Goal: Answer question/provide support

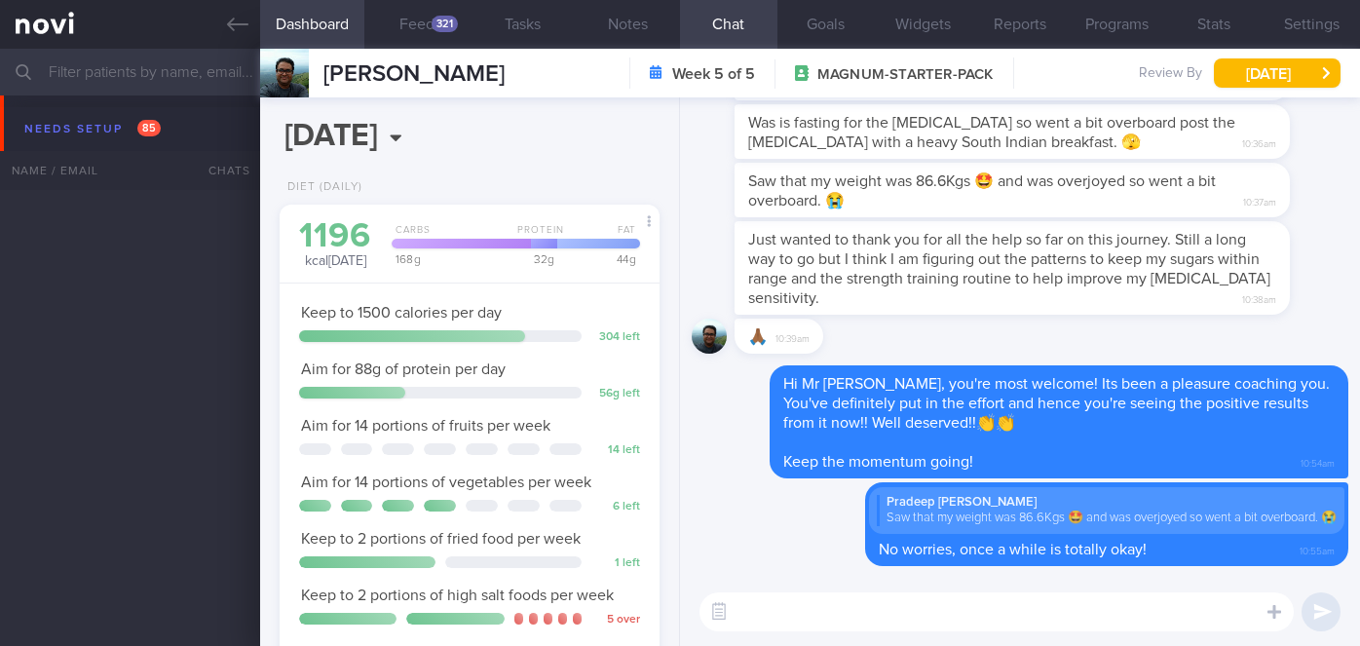
select select "7"
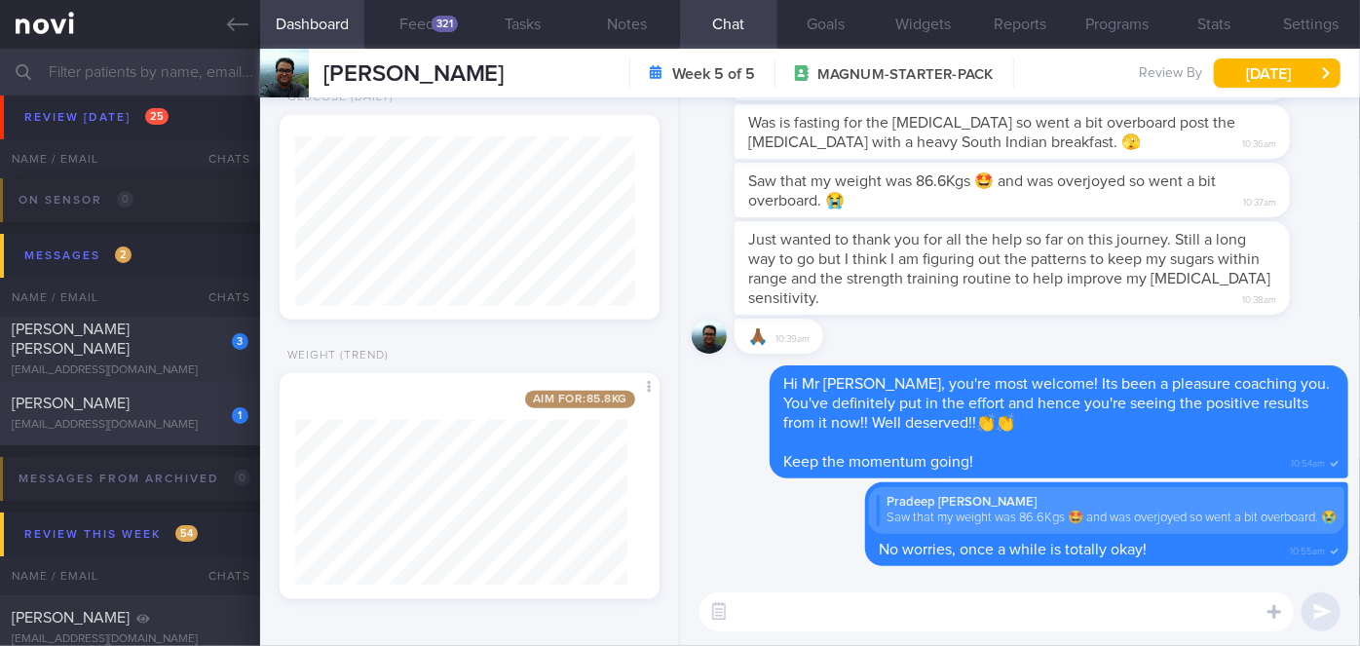
click at [206, 397] on div "1" at bounding box center [227, 408] width 43 height 30
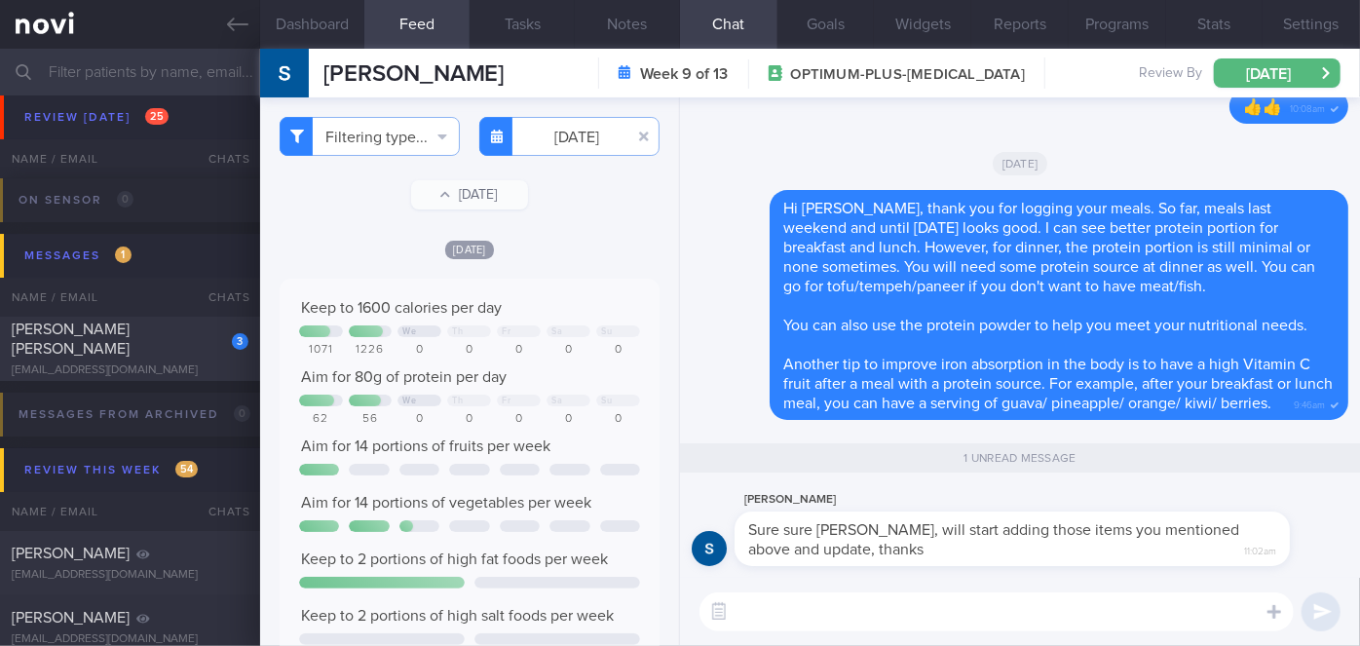
click at [786, 612] on textarea at bounding box center [996, 611] width 594 height 39
type textarea "👍👍"
click at [1329, 614] on button "submit" at bounding box center [1320, 611] width 39 height 39
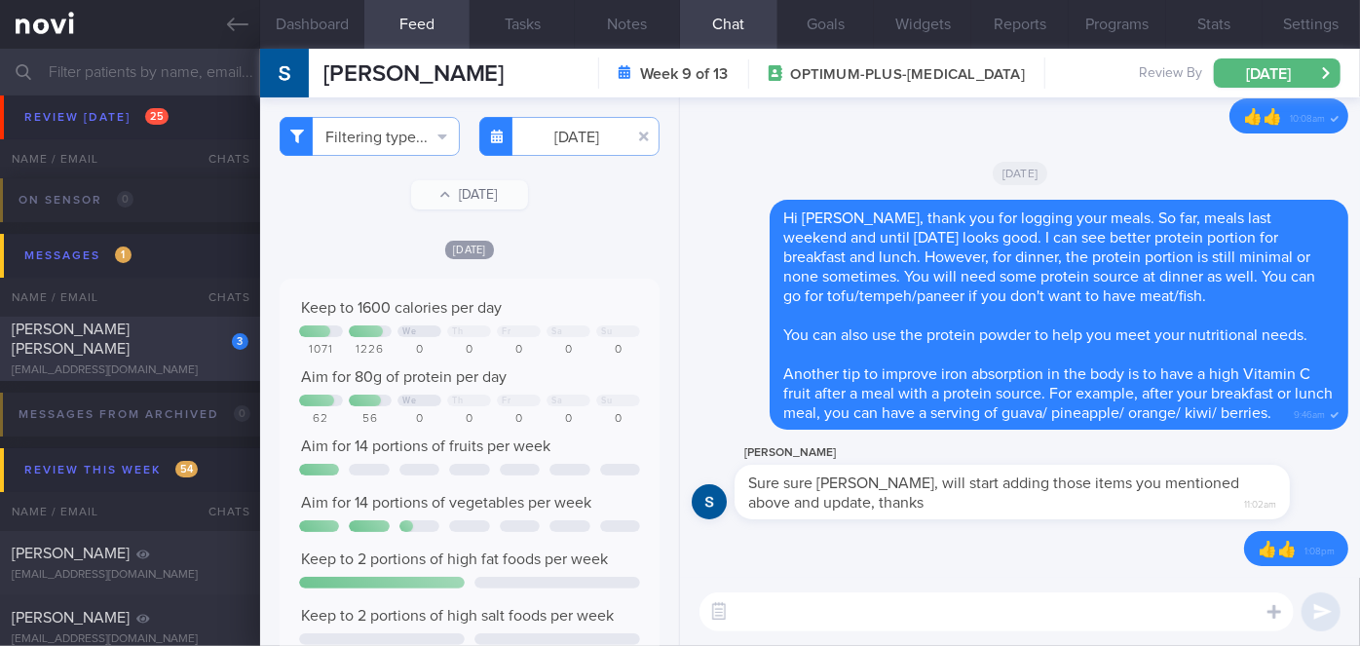
click at [207, 345] on div "3" at bounding box center [227, 334] width 43 height 30
checkbox input "true"
type input "[DATE]"
select select "8"
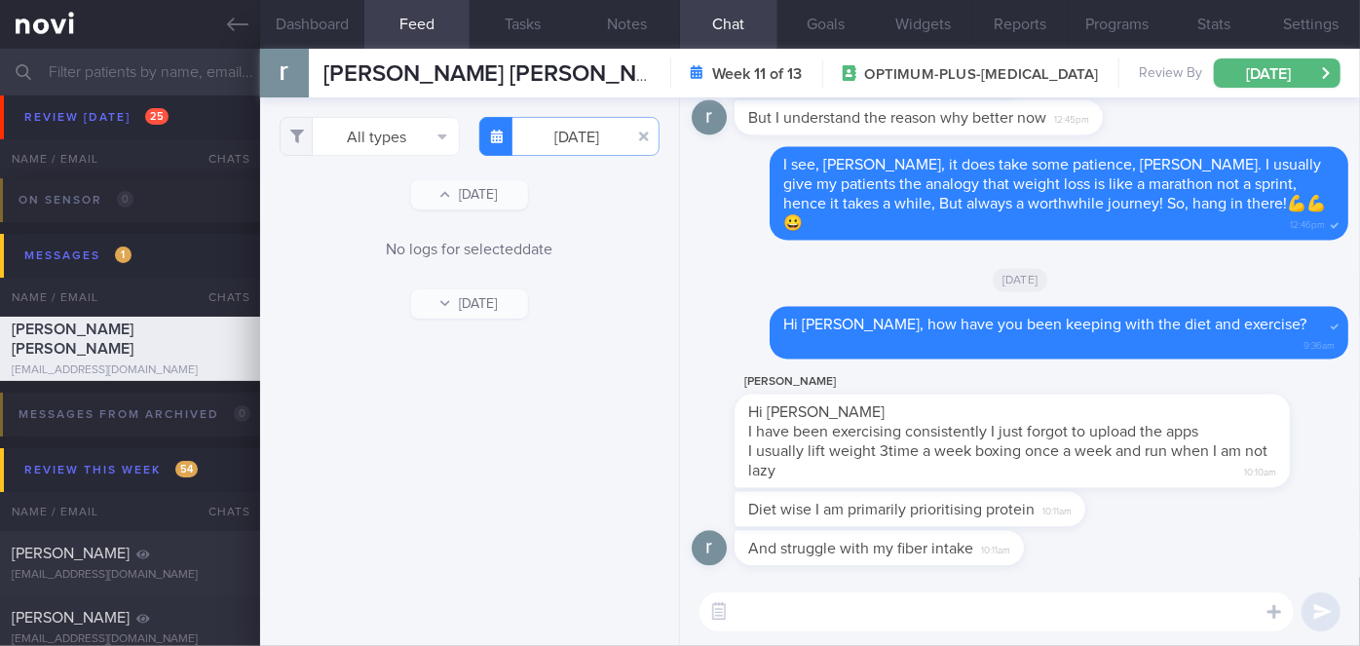
click at [984, 608] on textarea at bounding box center [996, 611] width 594 height 39
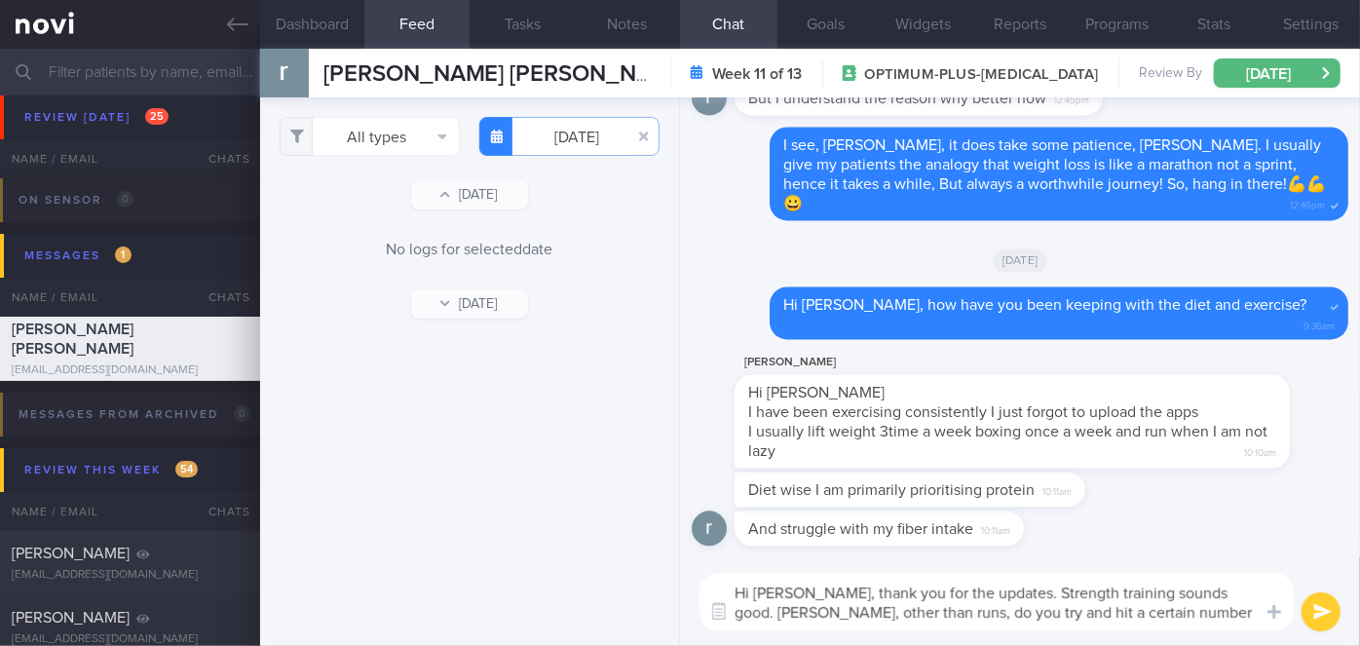
type textarea "Hi [PERSON_NAME], thank you for the updates. Strength training sounds good. [PE…"
click at [1325, 616] on button "submit" at bounding box center [1320, 611] width 39 height 39
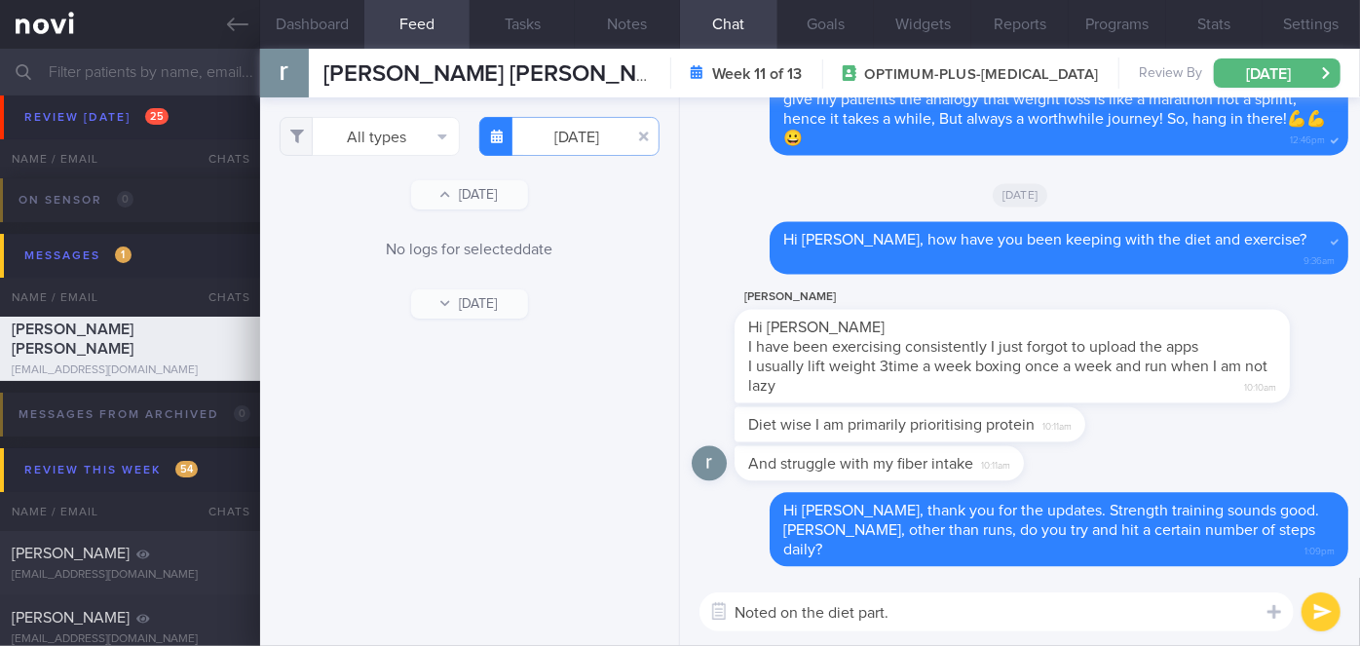
type textarea "Noted on the diet part."
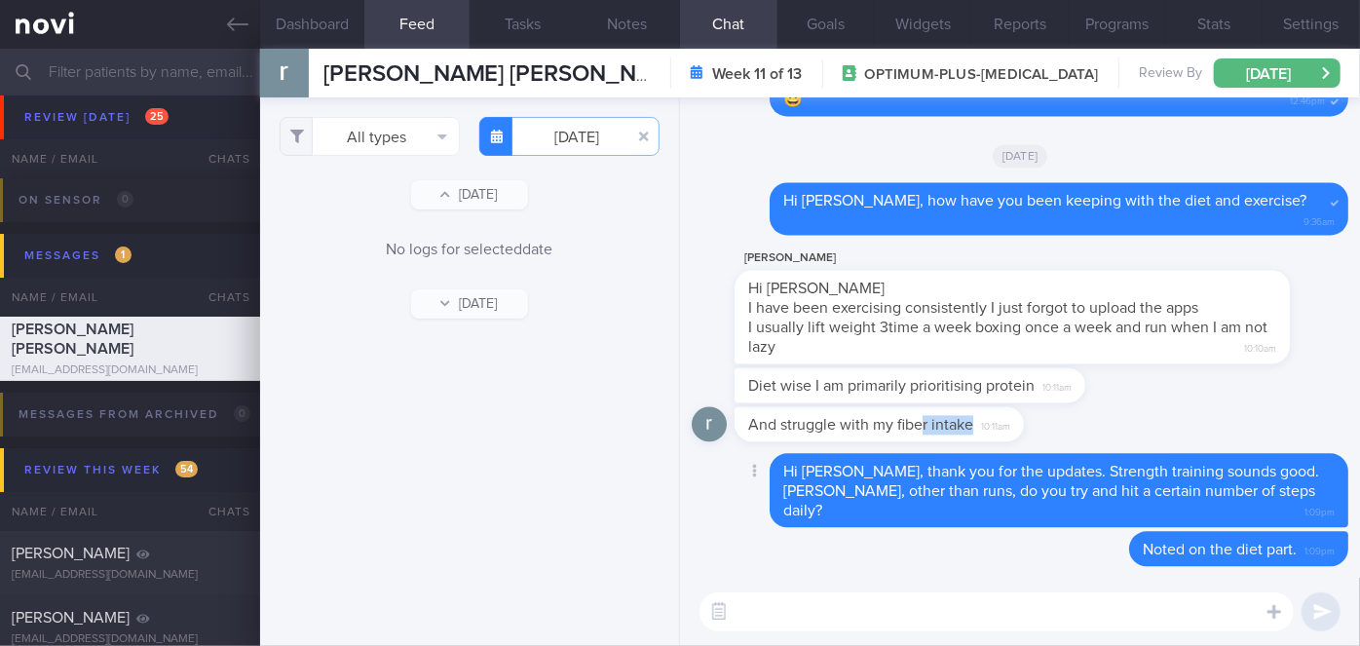
drag, startPoint x: 919, startPoint y: 455, endPoint x: 1106, endPoint y: 465, distance: 187.3
click at [1106, 453] on div "And struggle with my fiber intake 10:11am" at bounding box center [1020, 429] width 656 height 47
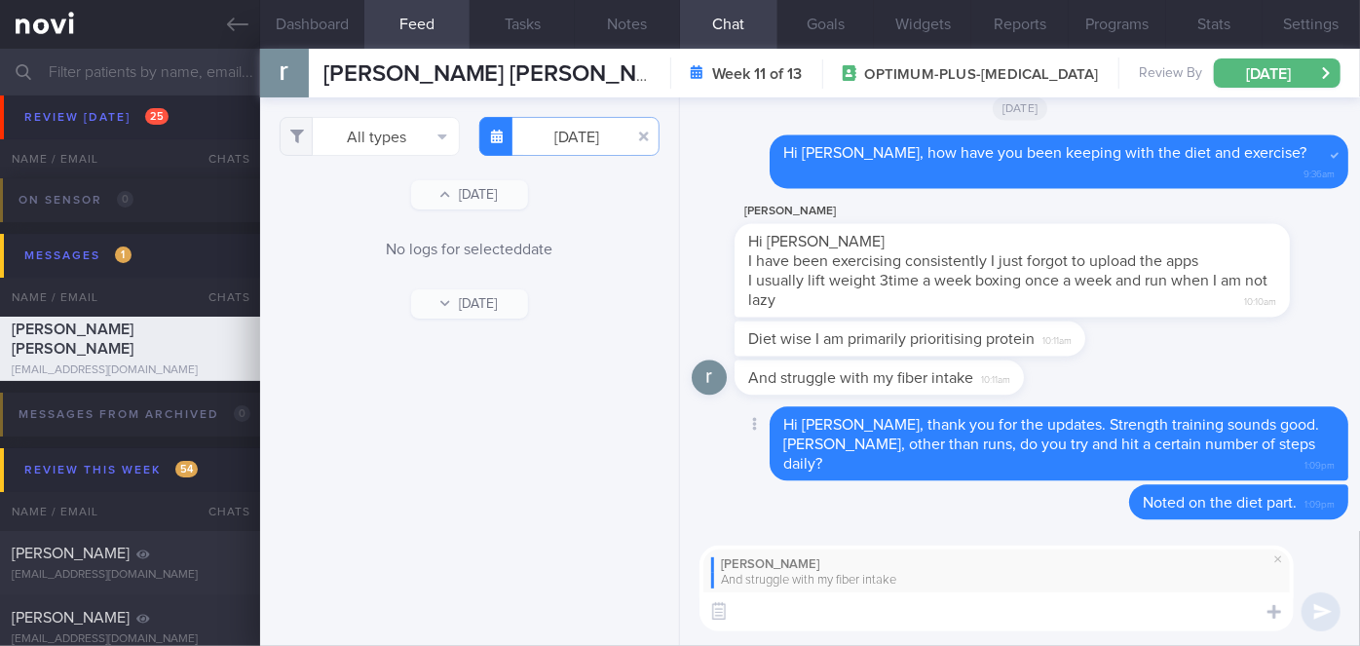
type textarea "W"
type textarea "May I know what are your main challenges?"
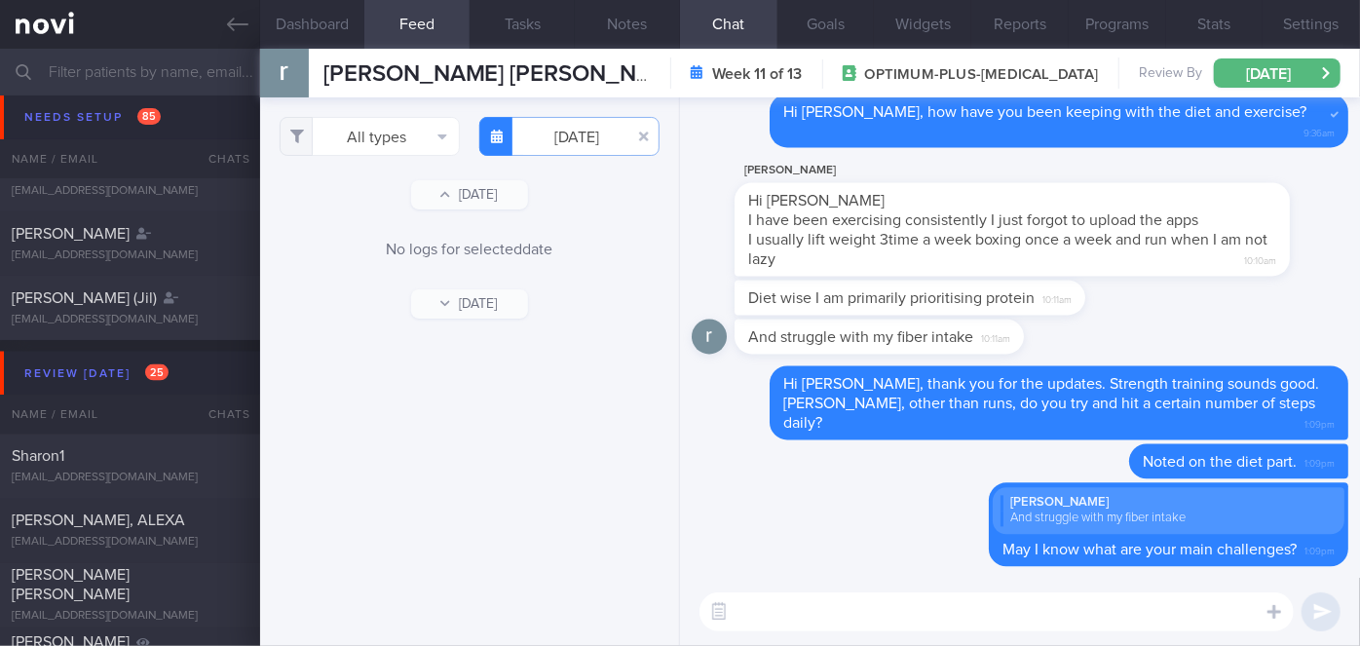
scroll to position [5312, 0]
